Goal: Download file/media: Download file/media

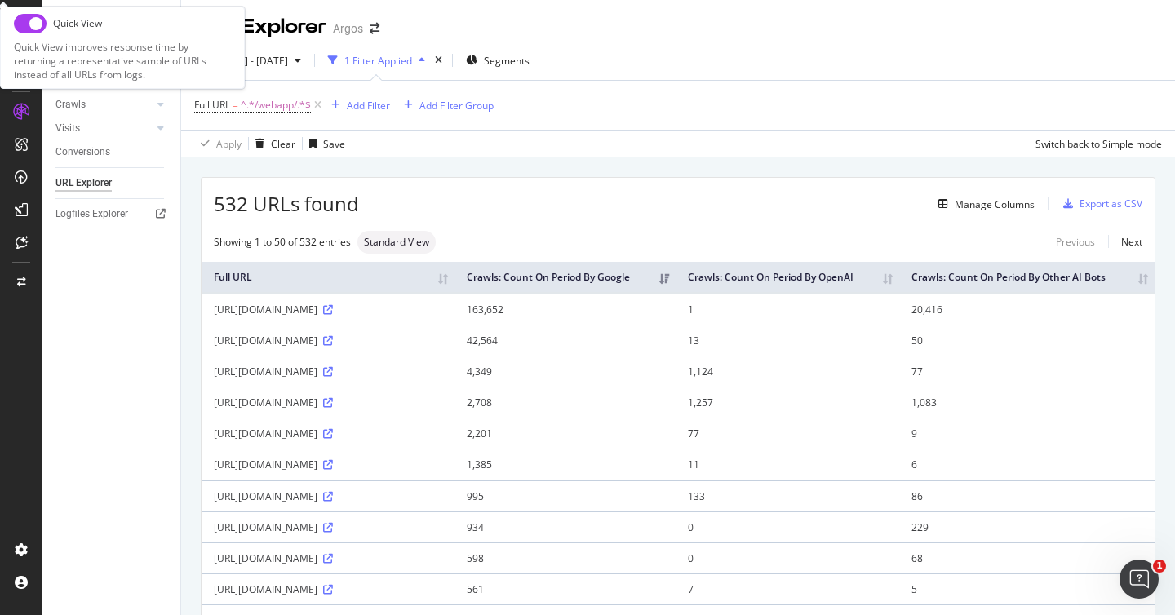
click at [707, 188] on div "532 URLs found Manage Columns Export as CSV" at bounding box center [678, 198] width 953 height 40
click at [1088, 200] on div "Export as CSV" at bounding box center [1111, 204] width 63 height 14
click at [1090, 217] on div "532 URLs found Manage Columns Export as CSV" at bounding box center [678, 198] width 953 height 40
click at [1090, 205] on div "Export as CSV" at bounding box center [1111, 204] width 63 height 14
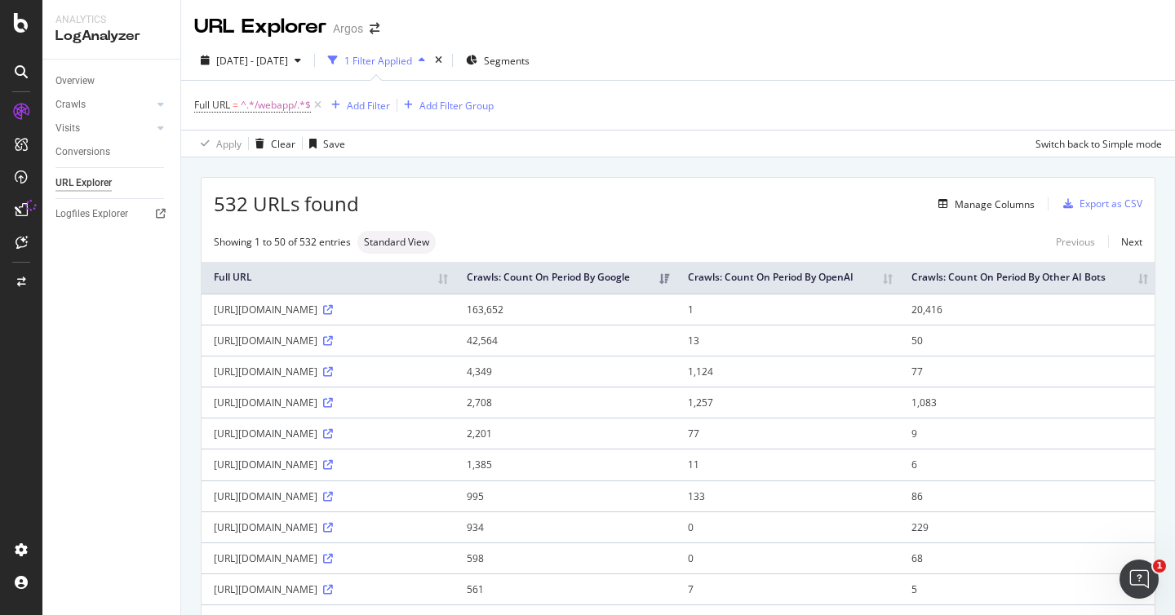
click at [800, 213] on div "Manage Columns" at bounding box center [697, 204] width 676 height 20
click at [1080, 201] on div "Export as CSV" at bounding box center [1111, 204] width 63 height 14
click at [1064, 204] on icon "button" at bounding box center [1069, 204] width 10 height 10
click at [1141, 574] on icon "Open Intercom Messenger" at bounding box center [1139, 579] width 27 height 27
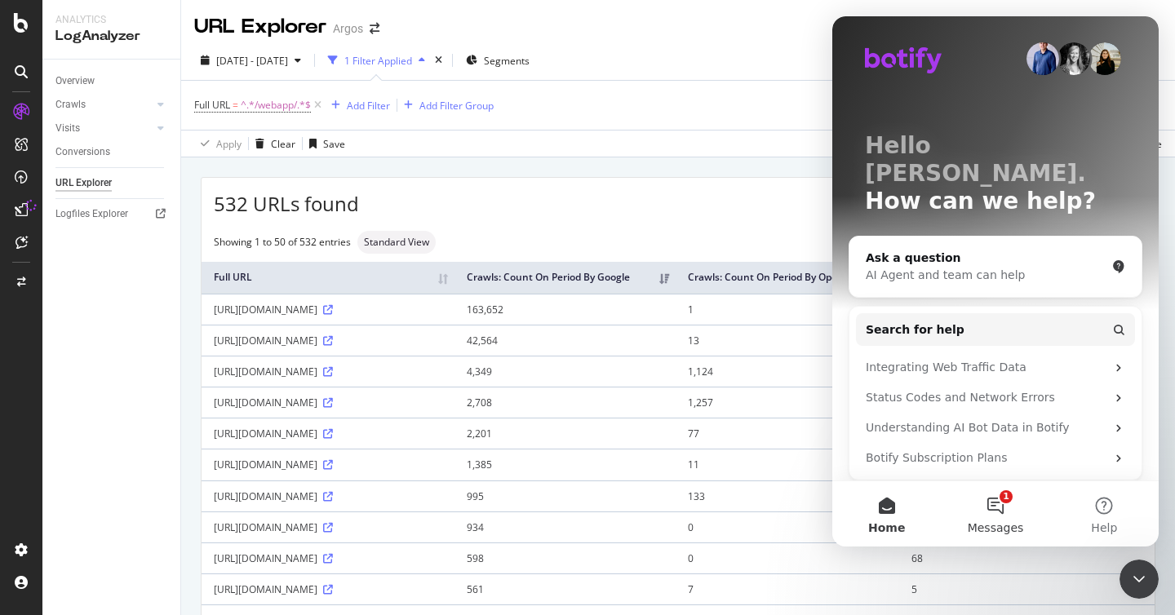
click at [1002, 515] on button "1 Messages" at bounding box center [995, 514] width 109 height 65
click at [997, 507] on button "1 Messages" at bounding box center [995, 514] width 109 height 65
click at [878, 525] on span "Home" at bounding box center [886, 527] width 33 height 11
click at [1001, 504] on button "1 Messages" at bounding box center [995, 514] width 109 height 65
click at [1140, 29] on div "Hello [PERSON_NAME]. How can we help? Ask a question AI Agent and team can help…" at bounding box center [996, 305] width 326 height 578
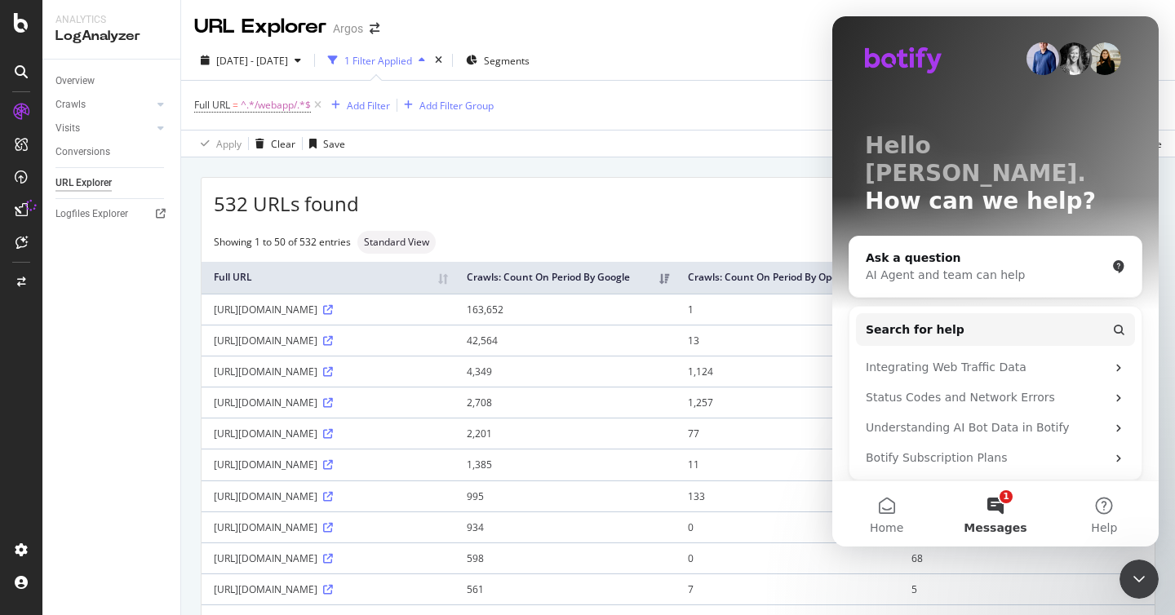
click at [741, 154] on div "Apply Clear Save Switch back to Simple mode" at bounding box center [678, 143] width 994 height 27
click at [1147, 570] on icon "Close Intercom Messenger" at bounding box center [1140, 580] width 20 height 20
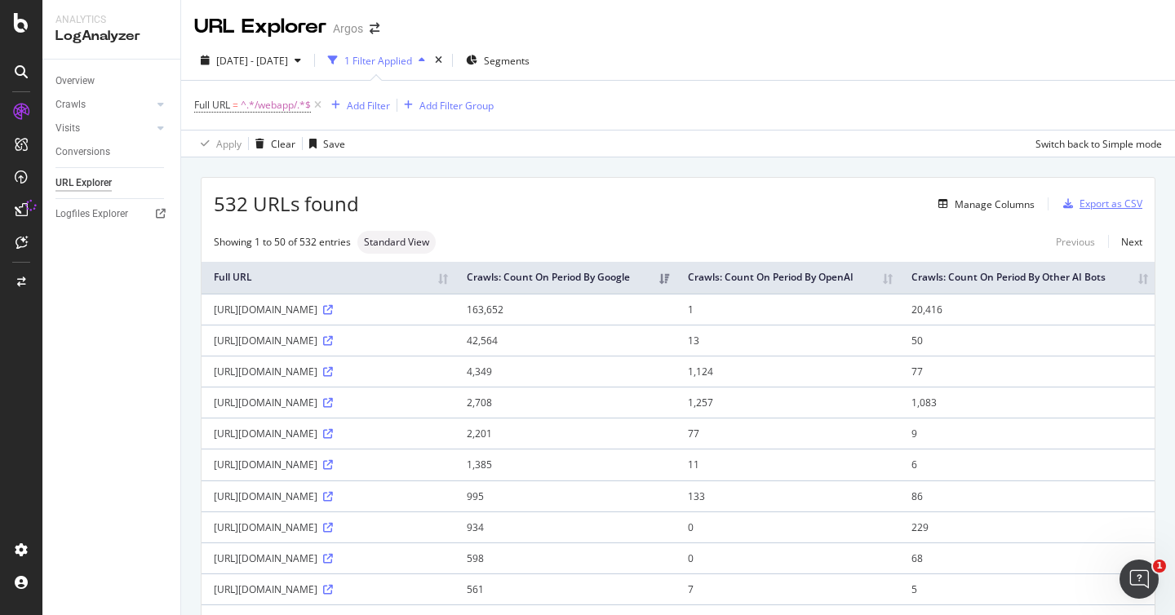
click at [1085, 202] on div "Export as CSV" at bounding box center [1111, 204] width 63 height 14
click at [1062, 203] on div "button" at bounding box center [1068, 204] width 23 height 10
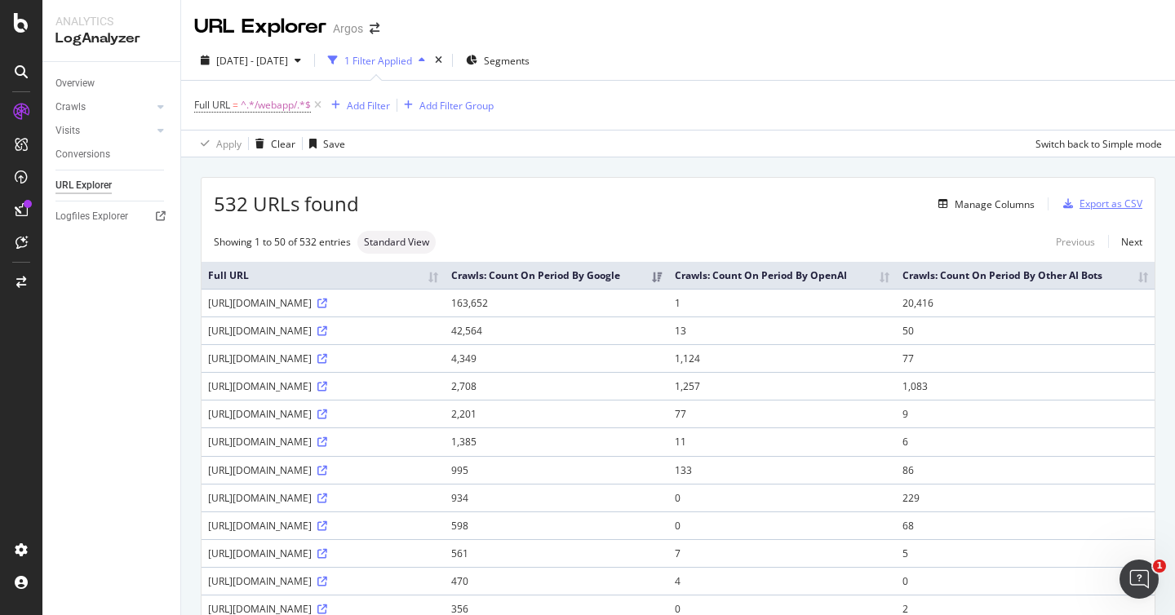
click at [1080, 207] on div "Export as CSV" at bounding box center [1111, 204] width 63 height 14
click at [1086, 208] on div "Export as CSV" at bounding box center [1111, 204] width 63 height 14
click at [1090, 200] on div "Export as CSV" at bounding box center [1111, 204] width 63 height 14
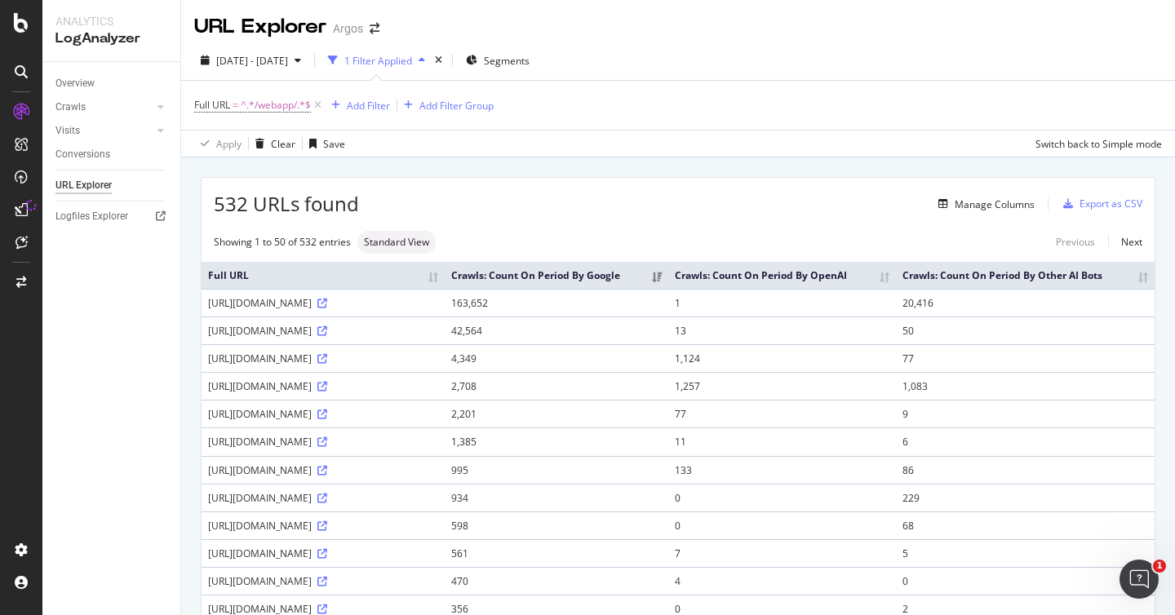
click at [665, 178] on div "532 URLs found Manage Columns Export as CSV" at bounding box center [678, 198] width 953 height 40
click at [1104, 207] on div "Export as CSV" at bounding box center [1111, 204] width 63 height 14
click at [821, 202] on div "Manage Columns" at bounding box center [697, 204] width 676 height 20
